Goal: Task Accomplishment & Management: Complete application form

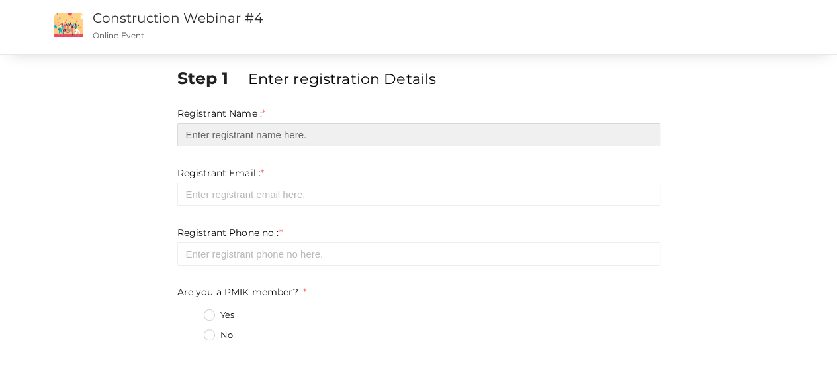
click at [253, 134] on input "text" at bounding box center [418, 134] width 483 height 23
type input "Nkuebe Katiso"
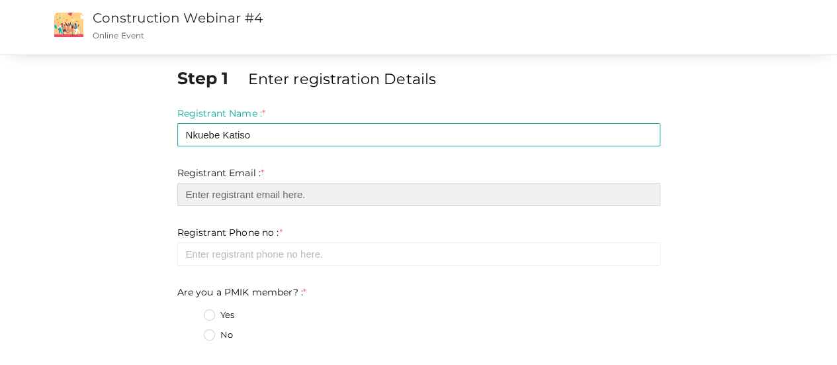
click at [259, 197] on input "email" at bounding box center [418, 194] width 483 height 23
type input "[EMAIL_ADDRESS][DOMAIN_NAME]"
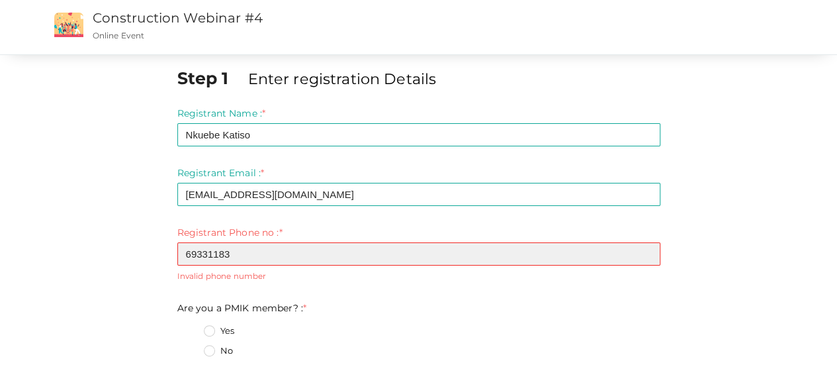
click at [183, 252] on input "69331183" at bounding box center [418, 253] width 483 height 23
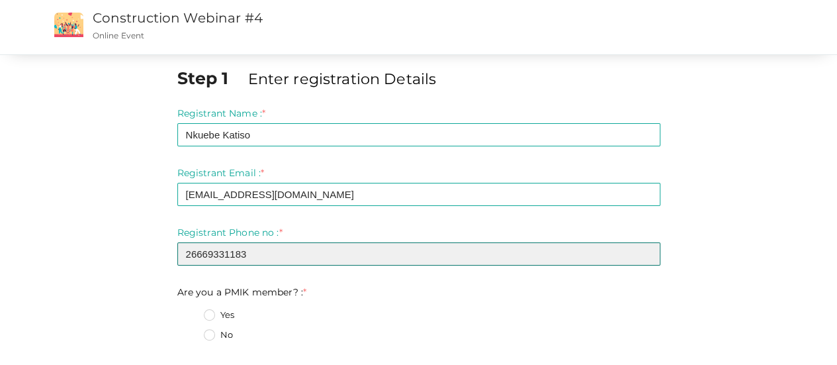
type input "26669331183"
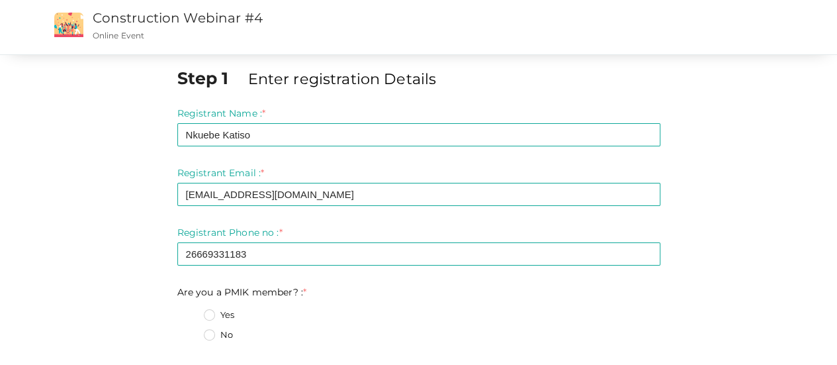
click at [211, 336] on label "No" at bounding box center [218, 334] width 29 height 13
click at [191, 331] on member\?\+1 "No" at bounding box center [191, 331] width 0 height 0
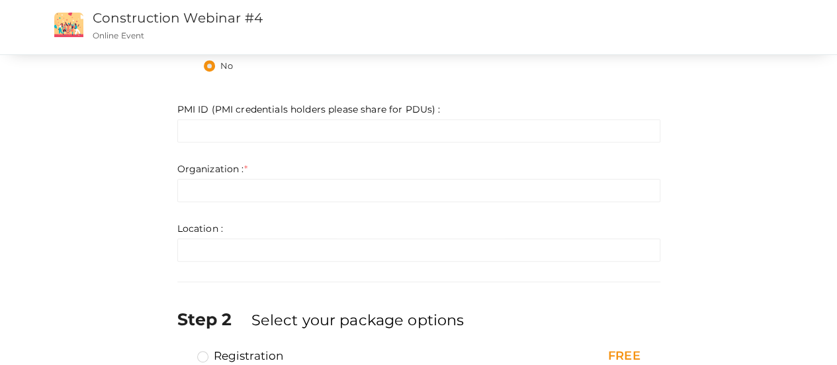
scroll to position [271, 0]
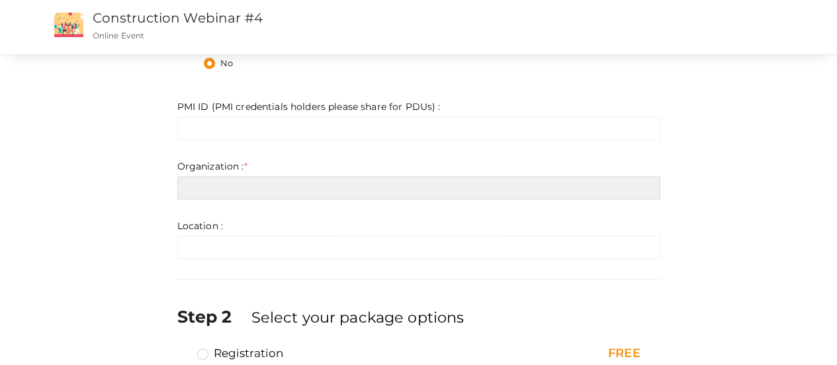
click at [213, 183] on input "text" at bounding box center [418, 187] width 483 height 23
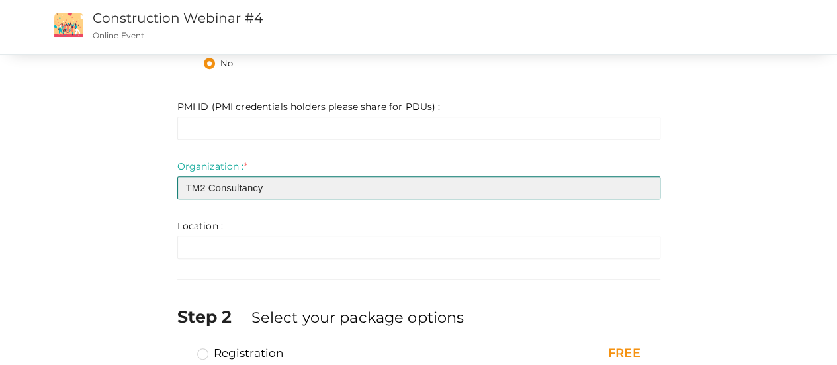
type input "TM2 Consultancy"
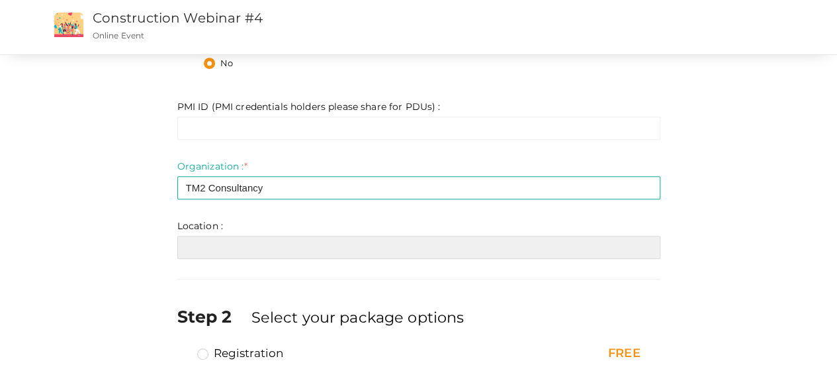
click at [261, 243] on input "text" at bounding box center [418, 247] width 483 height 23
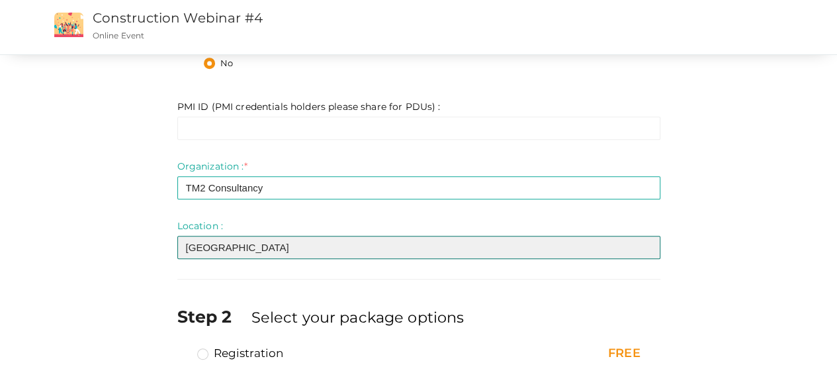
scroll to position [366, 0]
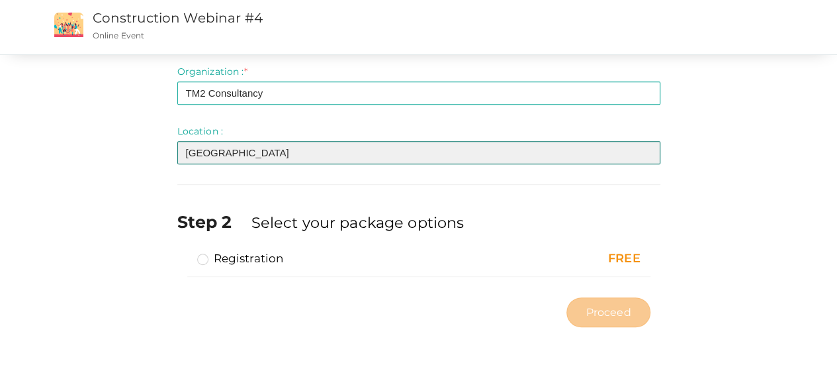
type input "[GEOGRAPHIC_DATA]"
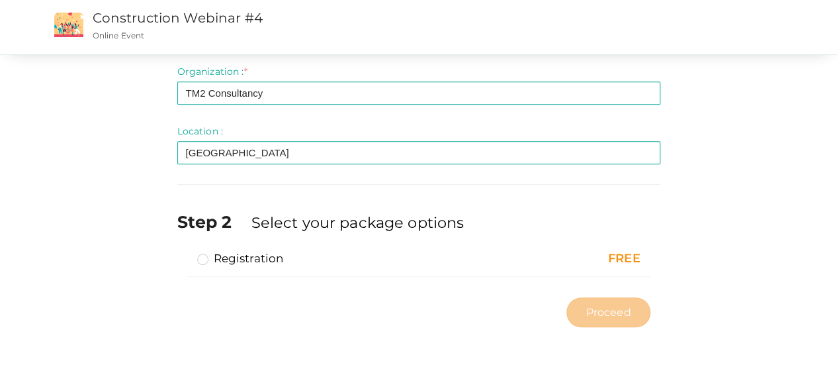
click at [203, 257] on label "Registration" at bounding box center [240, 258] width 87 height 16
click at [184, 253] on input "Registration" at bounding box center [184, 253] width 0 height 0
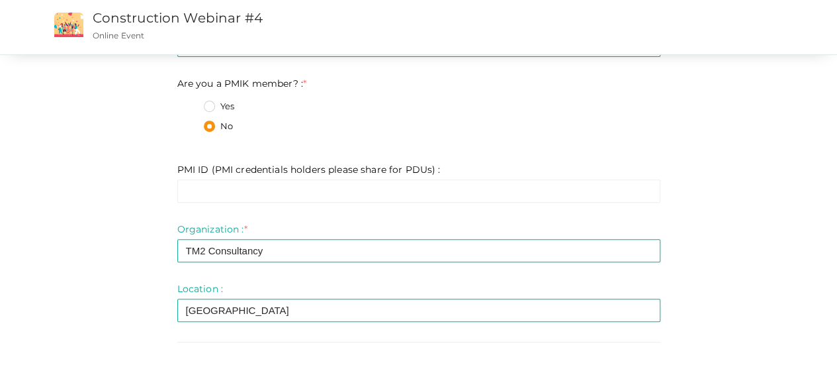
scroll to position [208, 0]
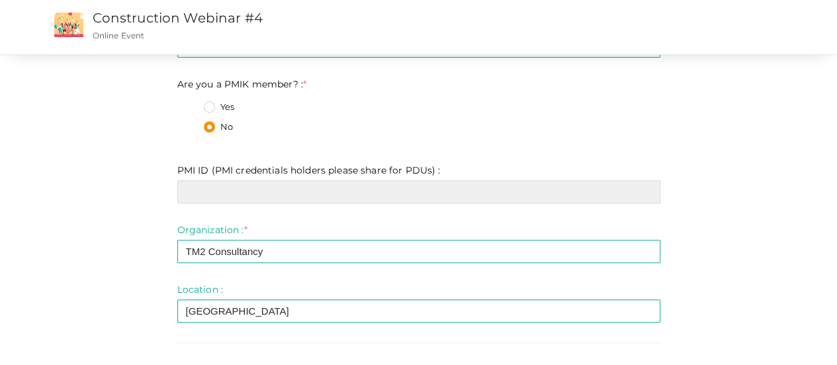
click at [312, 196] on input "text" at bounding box center [418, 191] width 483 height 23
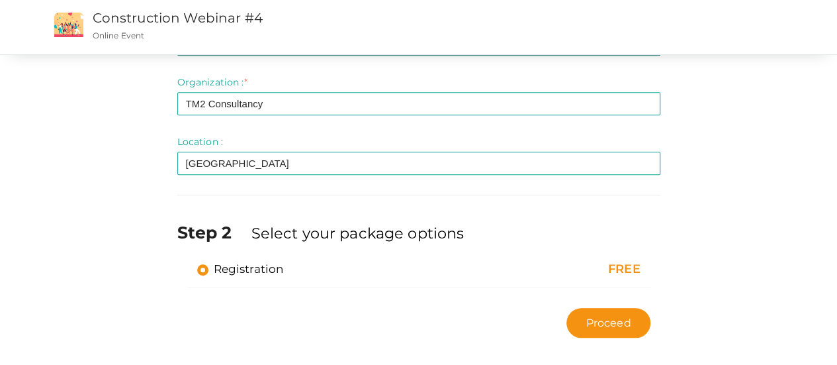
scroll to position [366, 0]
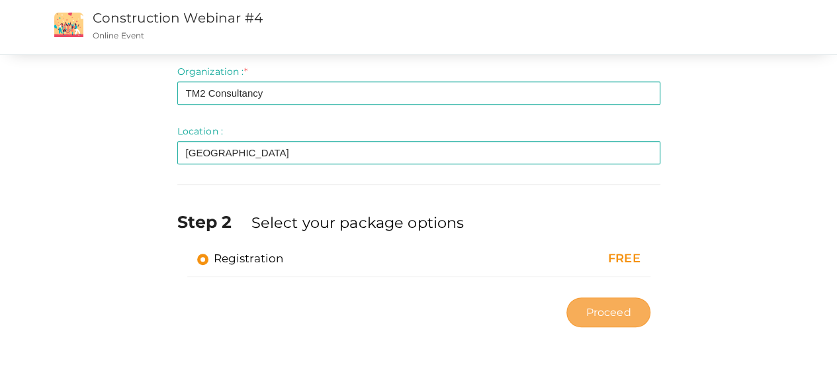
type input "Mr [PERSON_NAME]"
click at [616, 315] on span "Proceed" at bounding box center [608, 311] width 45 height 15
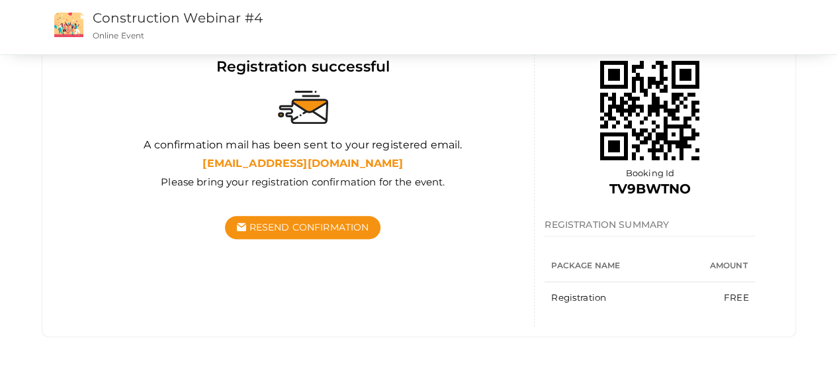
scroll to position [144, 0]
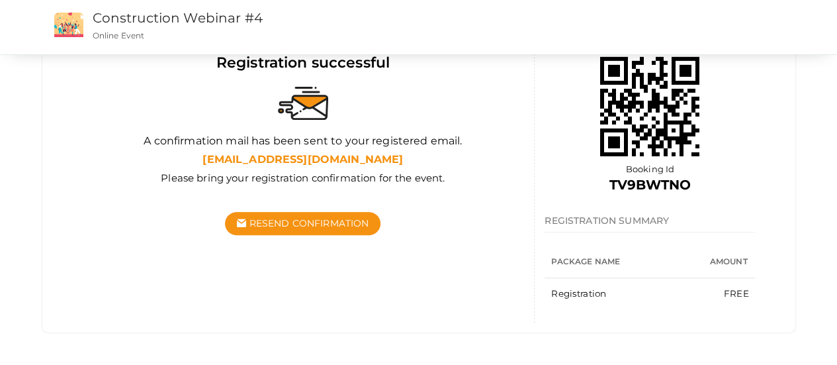
click at [833, 308] on div "Submitted Confirmation Completed Submitted Confirmation Payment Completed Regis…" at bounding box center [418, 111] width 837 height 510
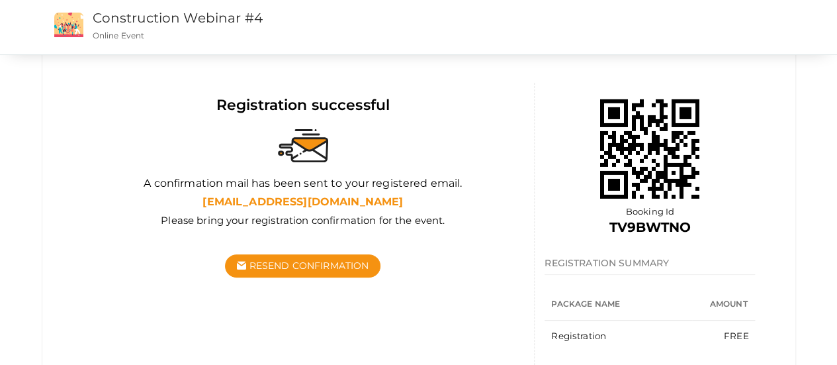
scroll to position [101, 0]
click at [745, 265] on h4 "REGISTRATION SUMMARY" at bounding box center [650, 264] width 210 height 21
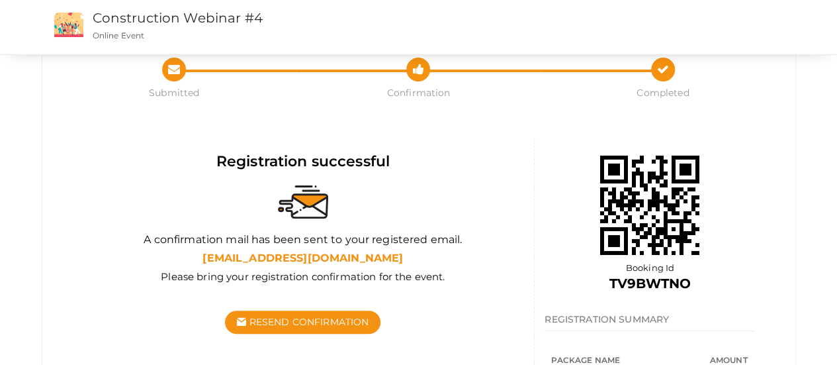
scroll to position [46, 0]
